Goal: Communication & Community: Answer question/provide support

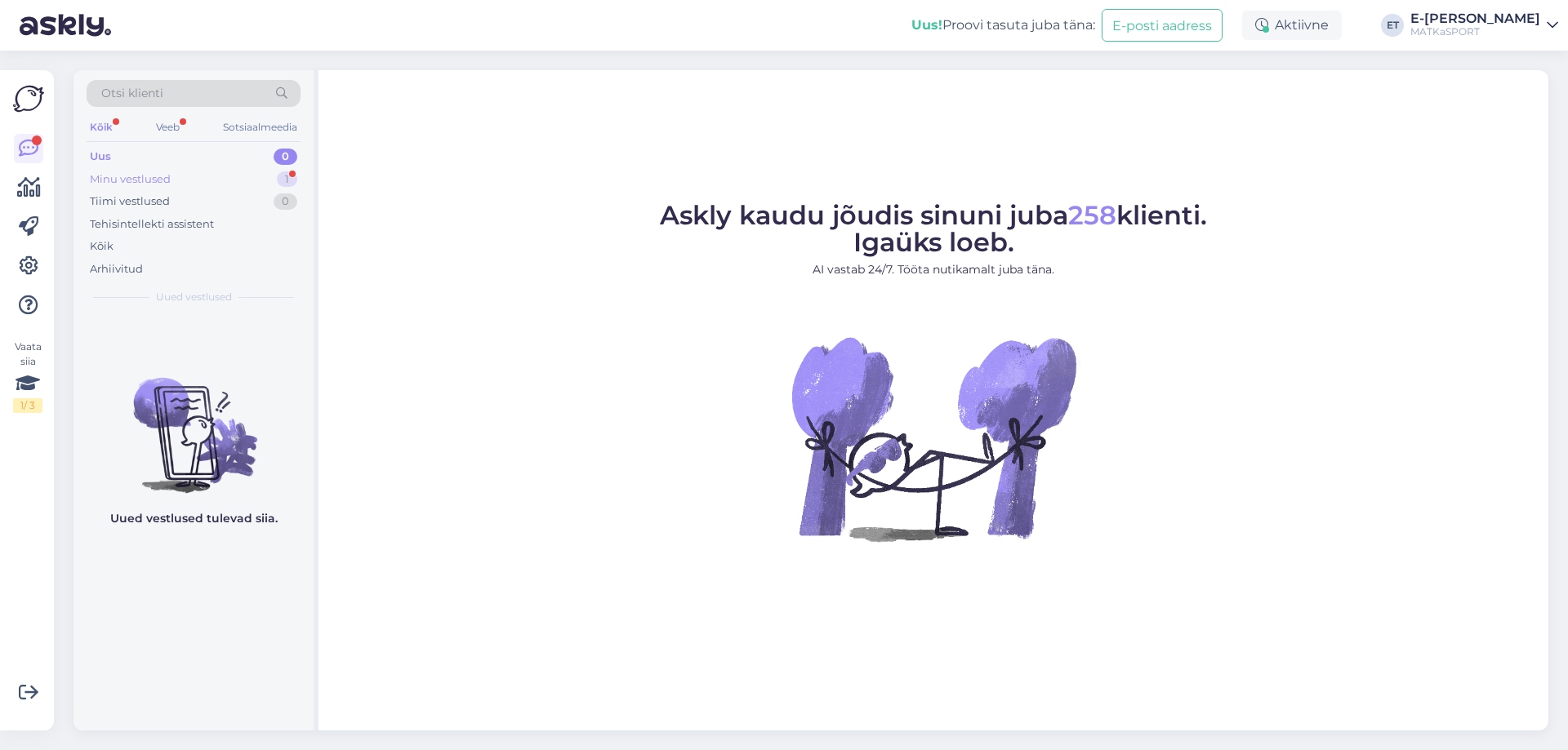
click at [115, 178] on font "Minu vestlused" at bounding box center [130, 178] width 80 height 13
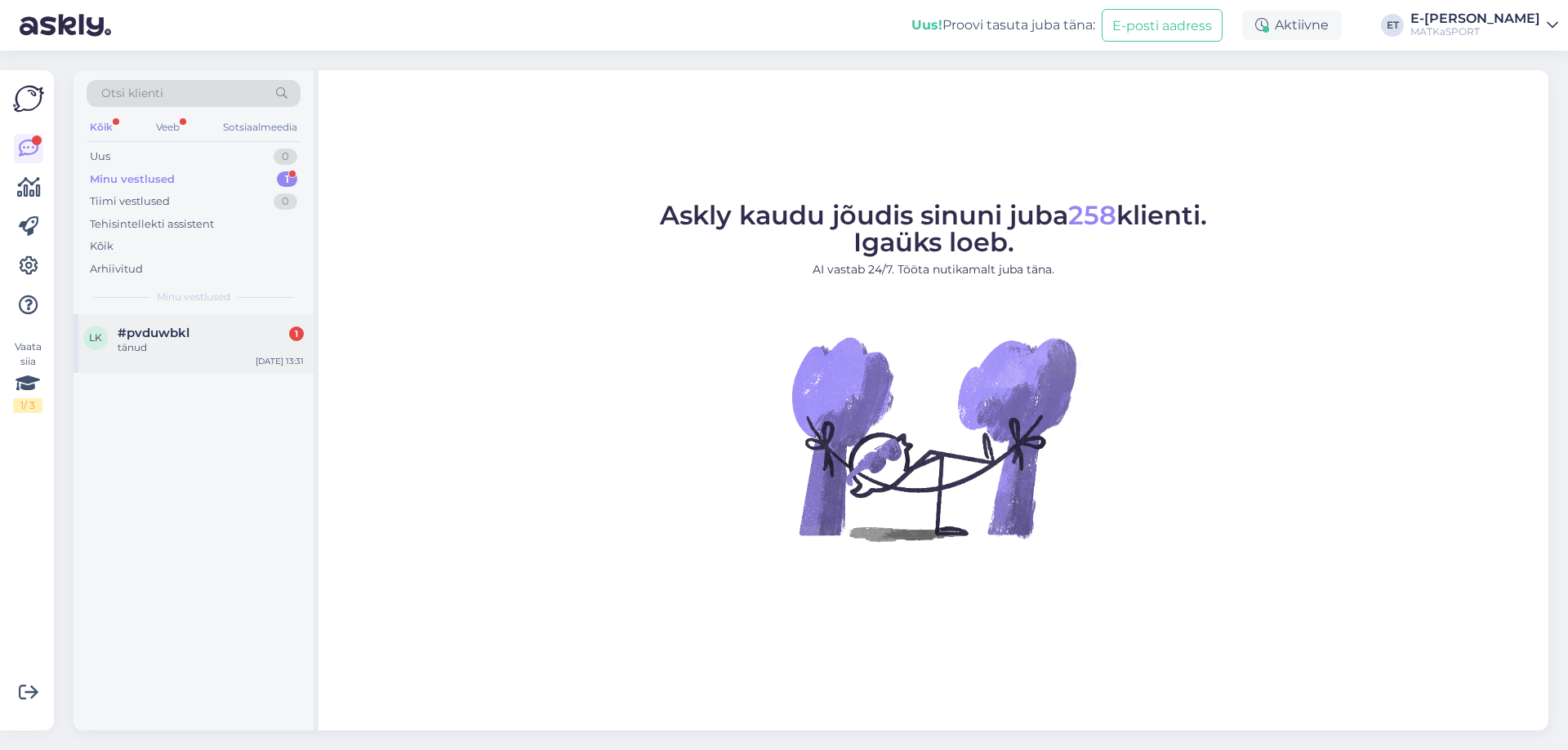
click at [153, 344] on div "tänud" at bounding box center [210, 348] width 186 height 15
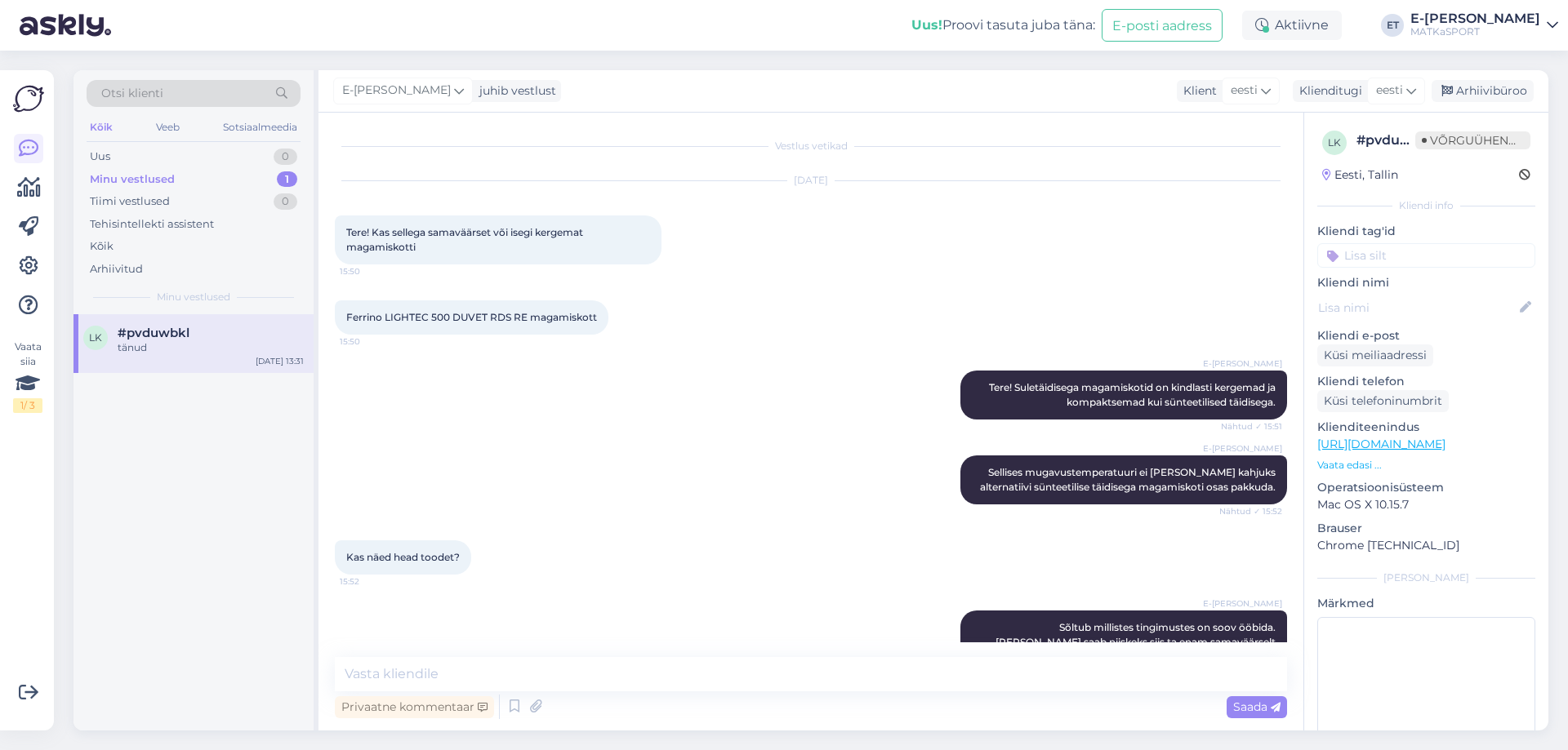
scroll to position [1014, 0]
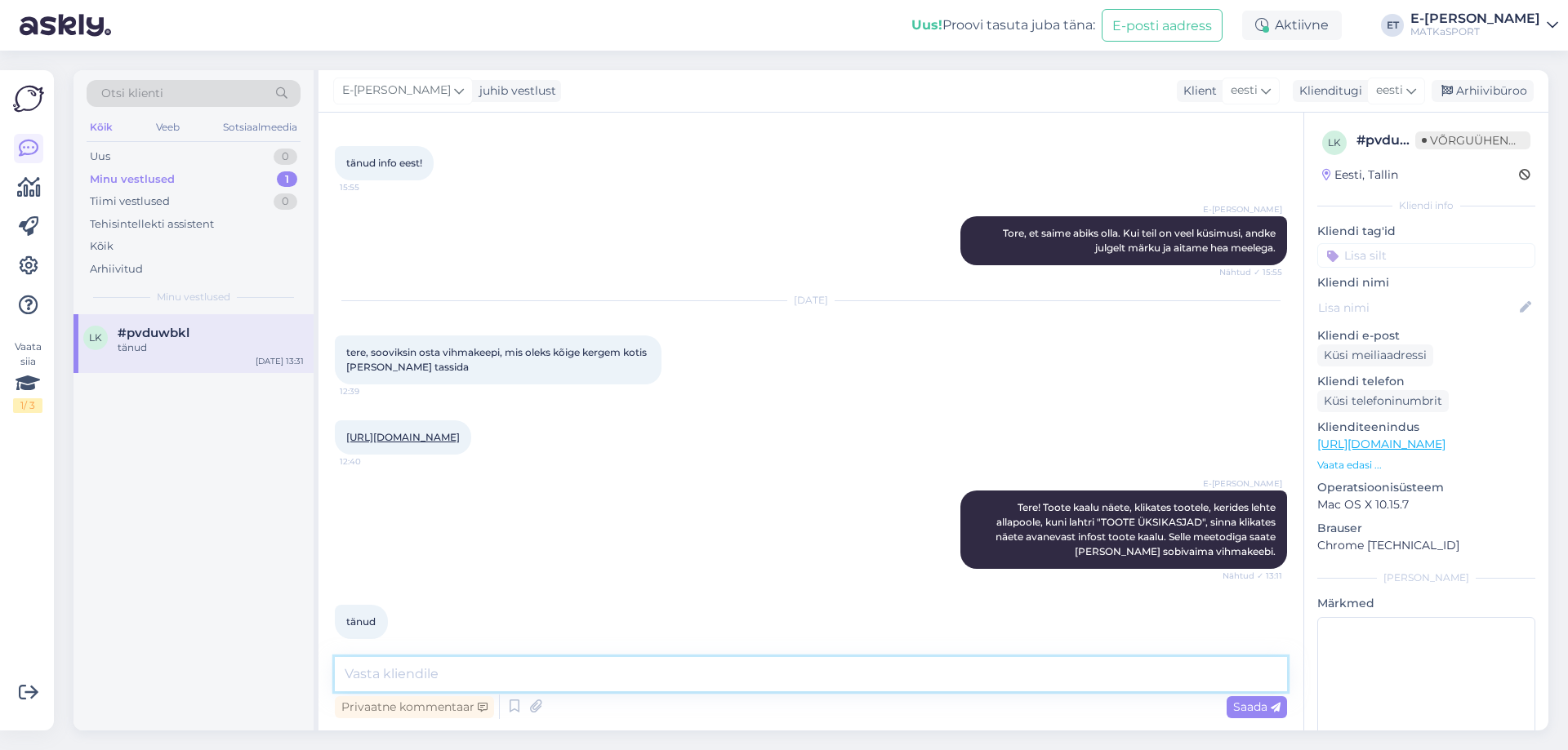
click at [500, 673] on textarea at bounding box center [810, 674] width 952 height 34
type textarea "Palun, ilusat päeva jätku!"
click at [1241, 707] on font "Saada" at bounding box center [1250, 707] width 34 height 15
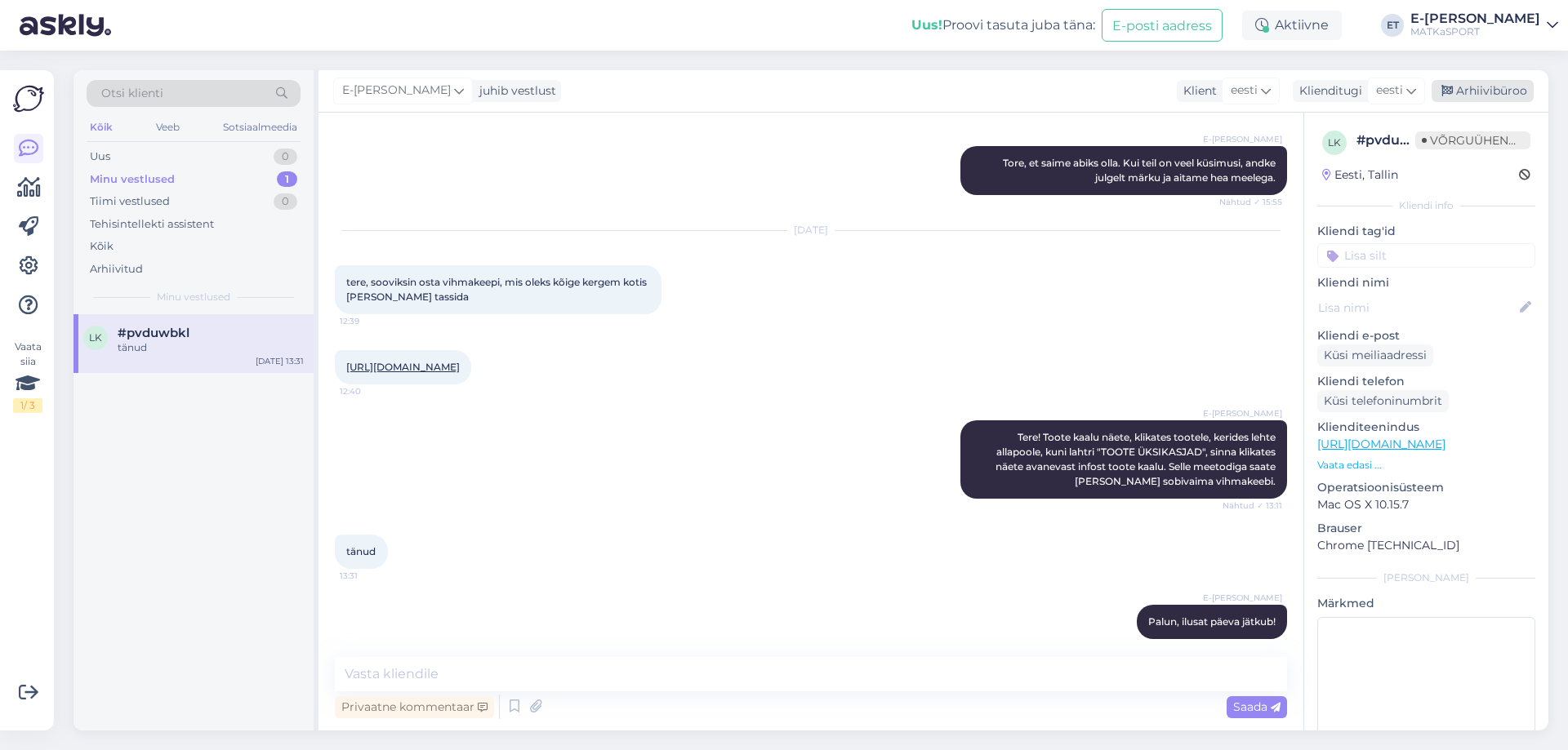
click at [1488, 90] on font "Arhiivibüroo" at bounding box center [1491, 91] width 71 height 15
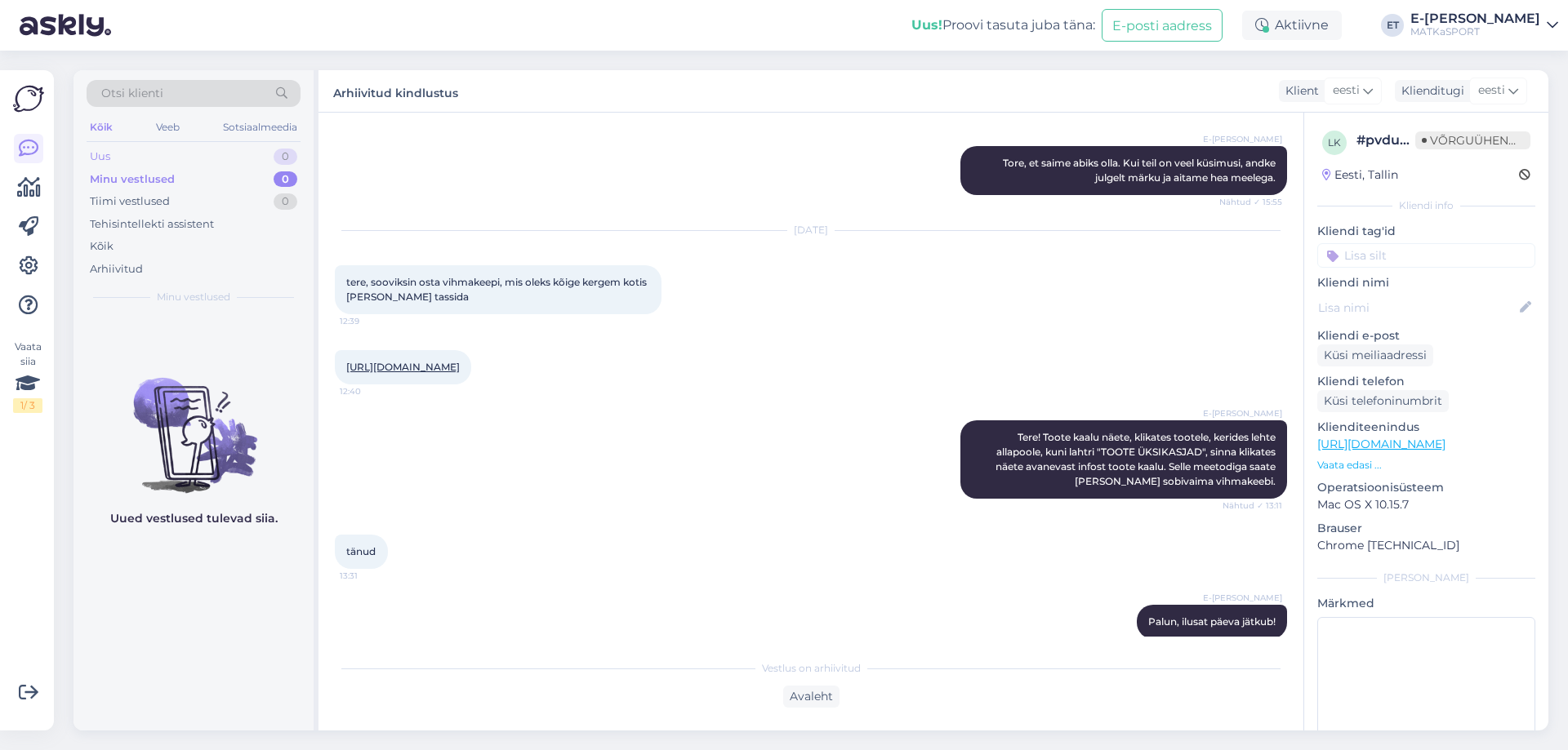
click at [155, 153] on div "Uus 0" at bounding box center [193, 156] width 214 height 23
click at [135, 272] on font "Arhiivitud" at bounding box center [116, 268] width 53 height 13
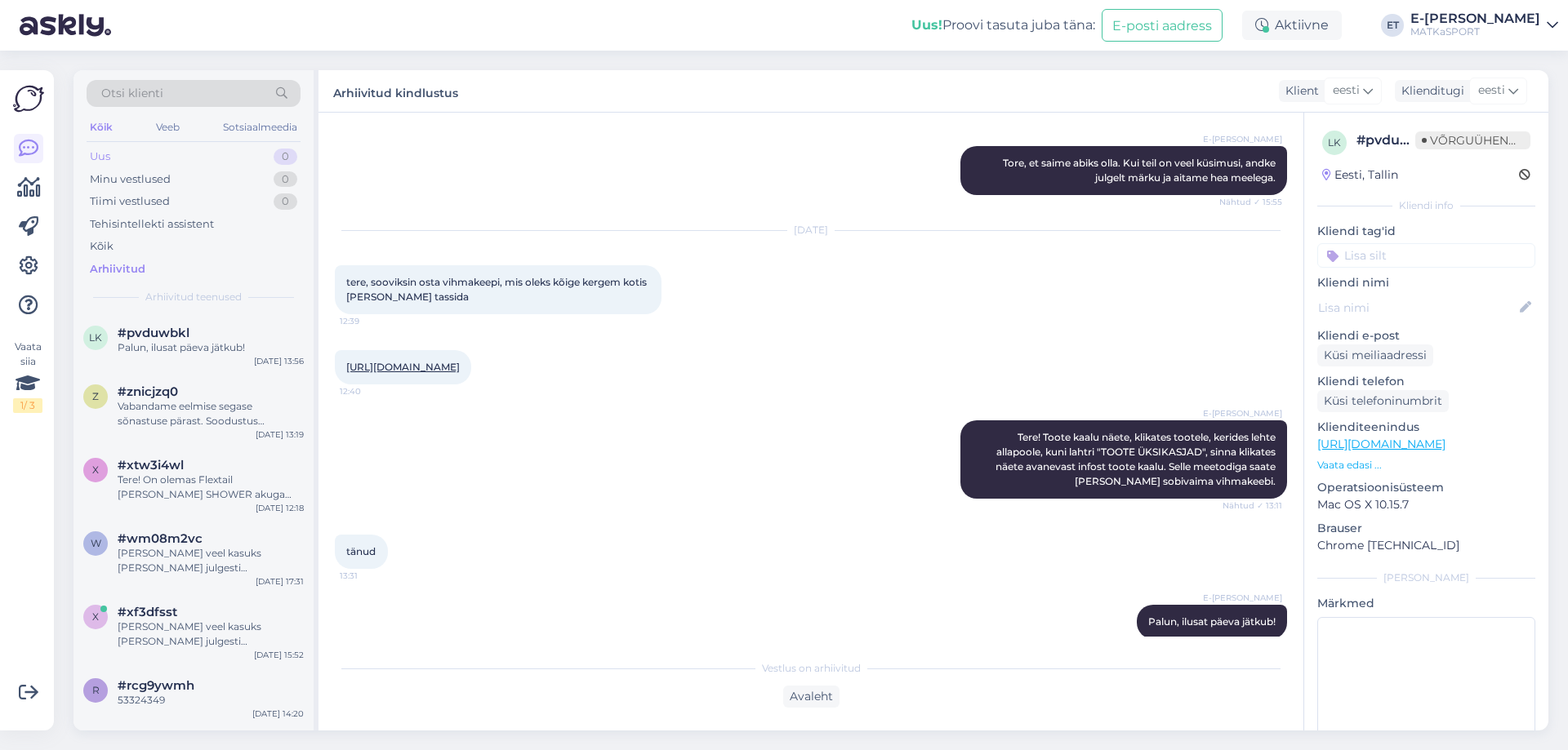
click at [171, 154] on div "Uus 0" at bounding box center [193, 156] width 214 height 23
